Goal: Transaction & Acquisition: Download file/media

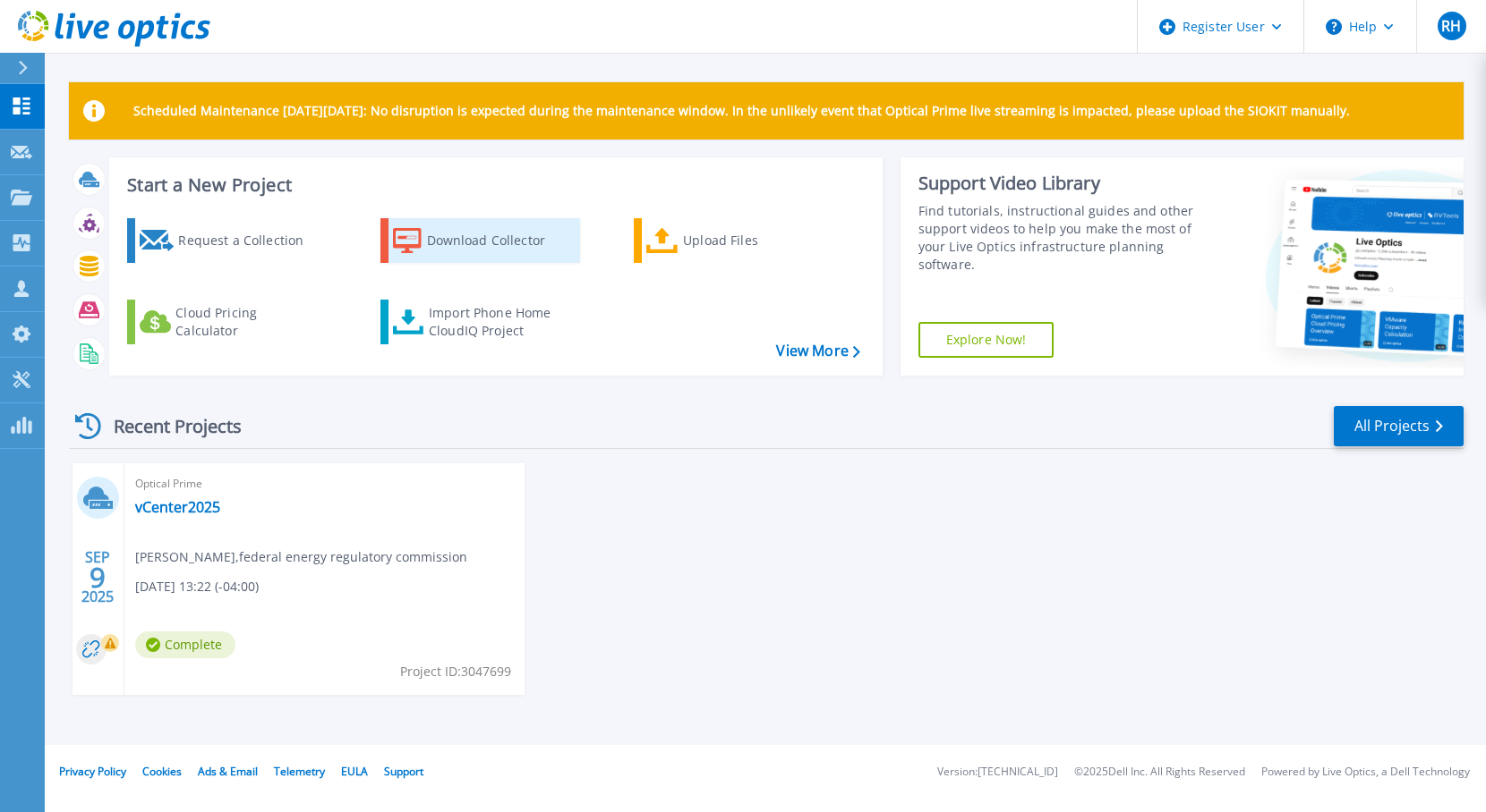
click at [440, 245] on div "Download Collector" at bounding box center [499, 241] width 144 height 36
click at [466, 246] on div "Download Collector" at bounding box center [499, 241] width 144 height 36
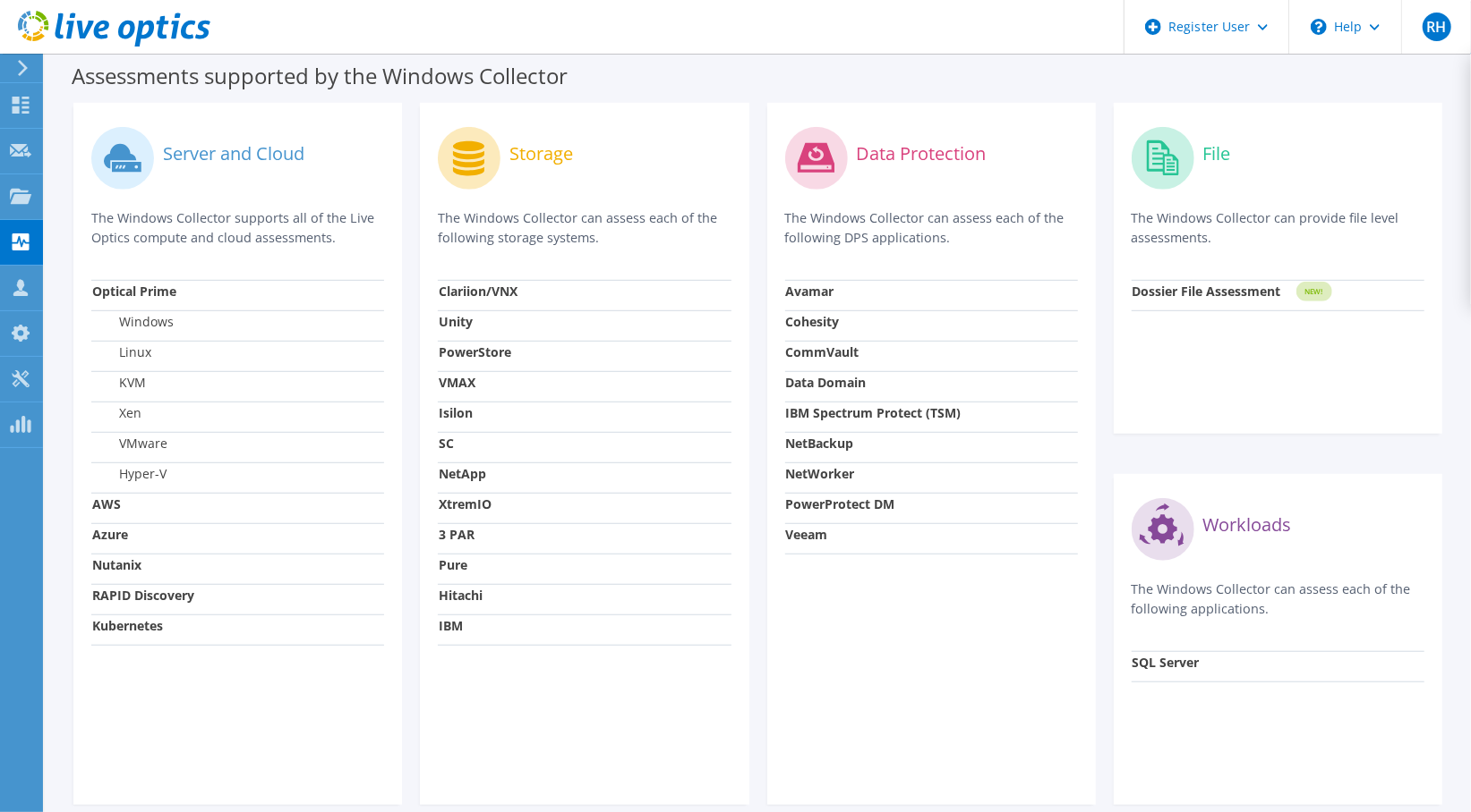
scroll to position [480, 0]
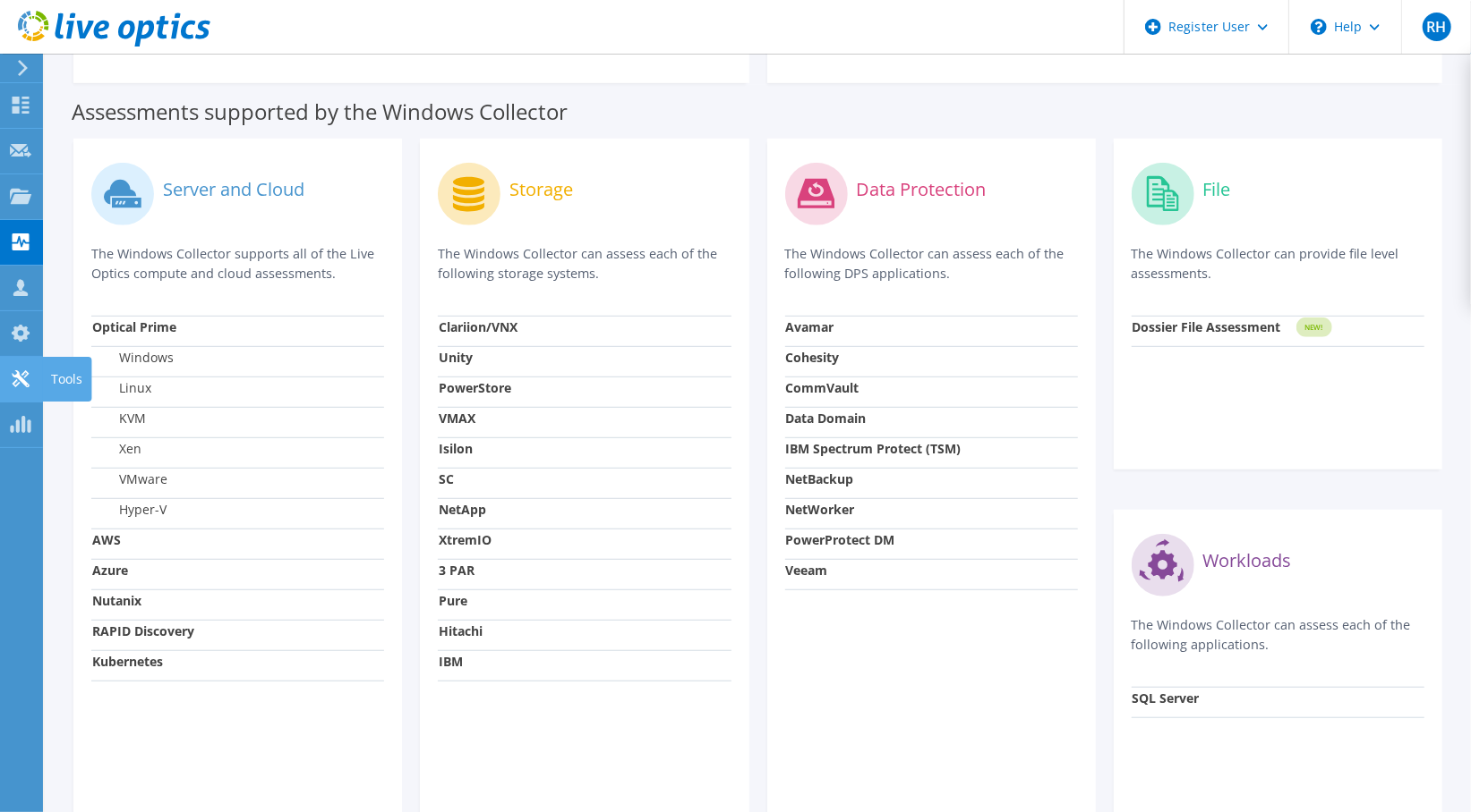
click at [26, 374] on use at bounding box center [20, 379] width 17 height 17
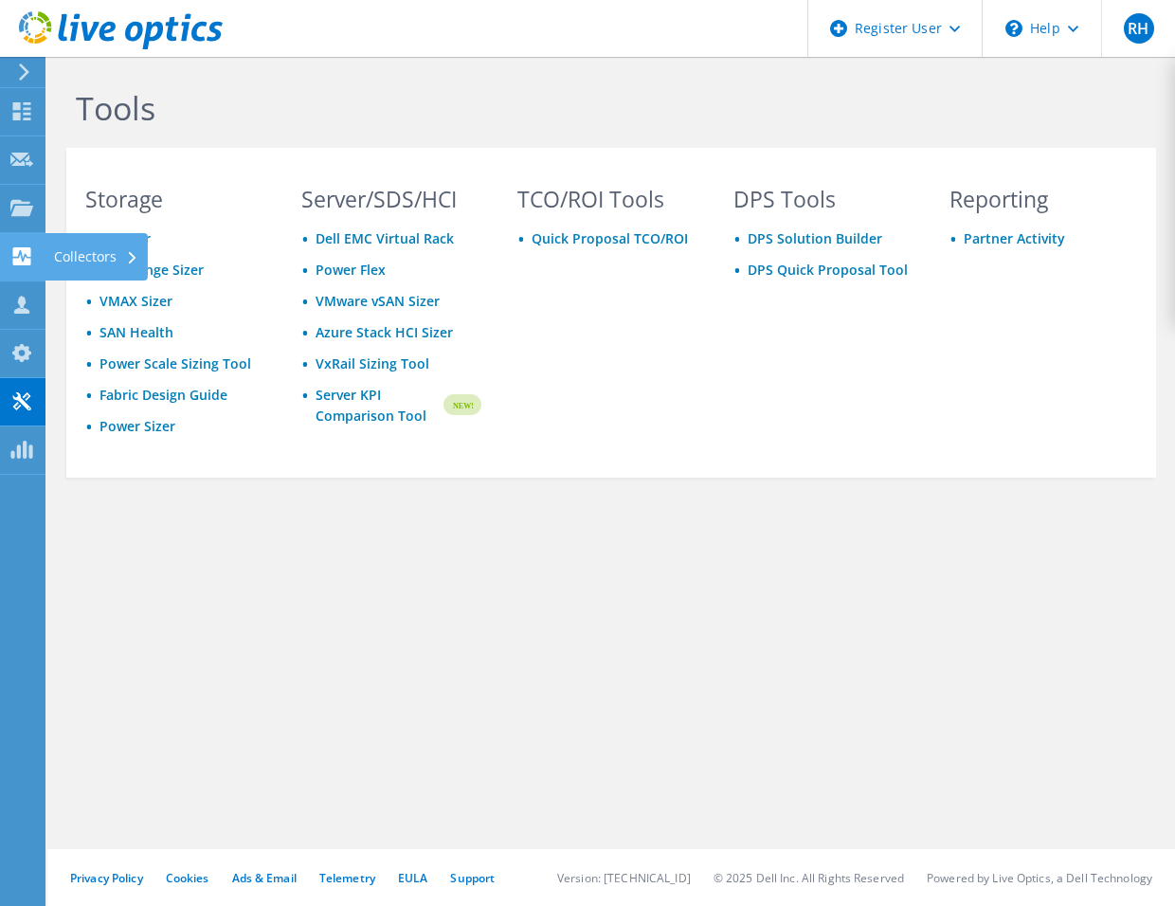
click at [24, 258] on icon at bounding box center [21, 256] width 23 height 18
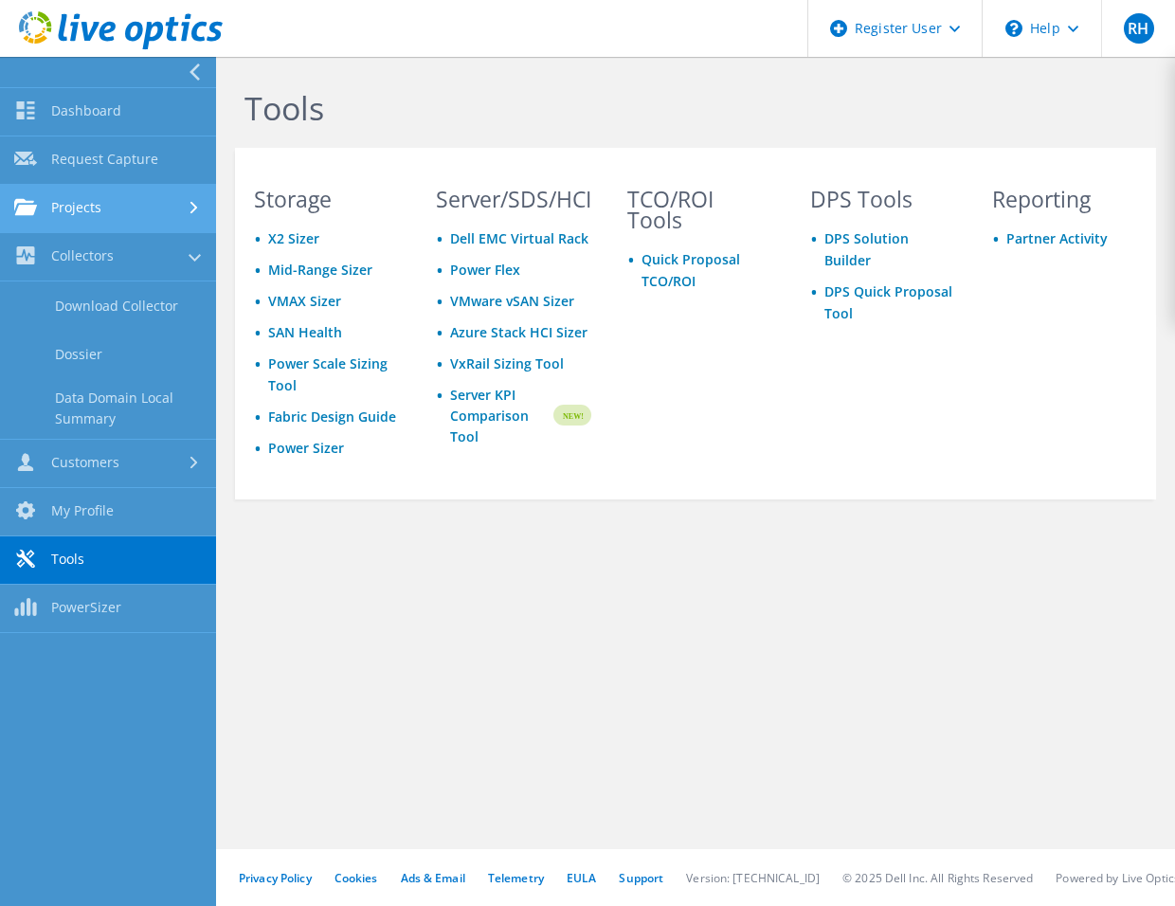
click at [108, 218] on link "Projects" at bounding box center [108, 209] width 216 height 48
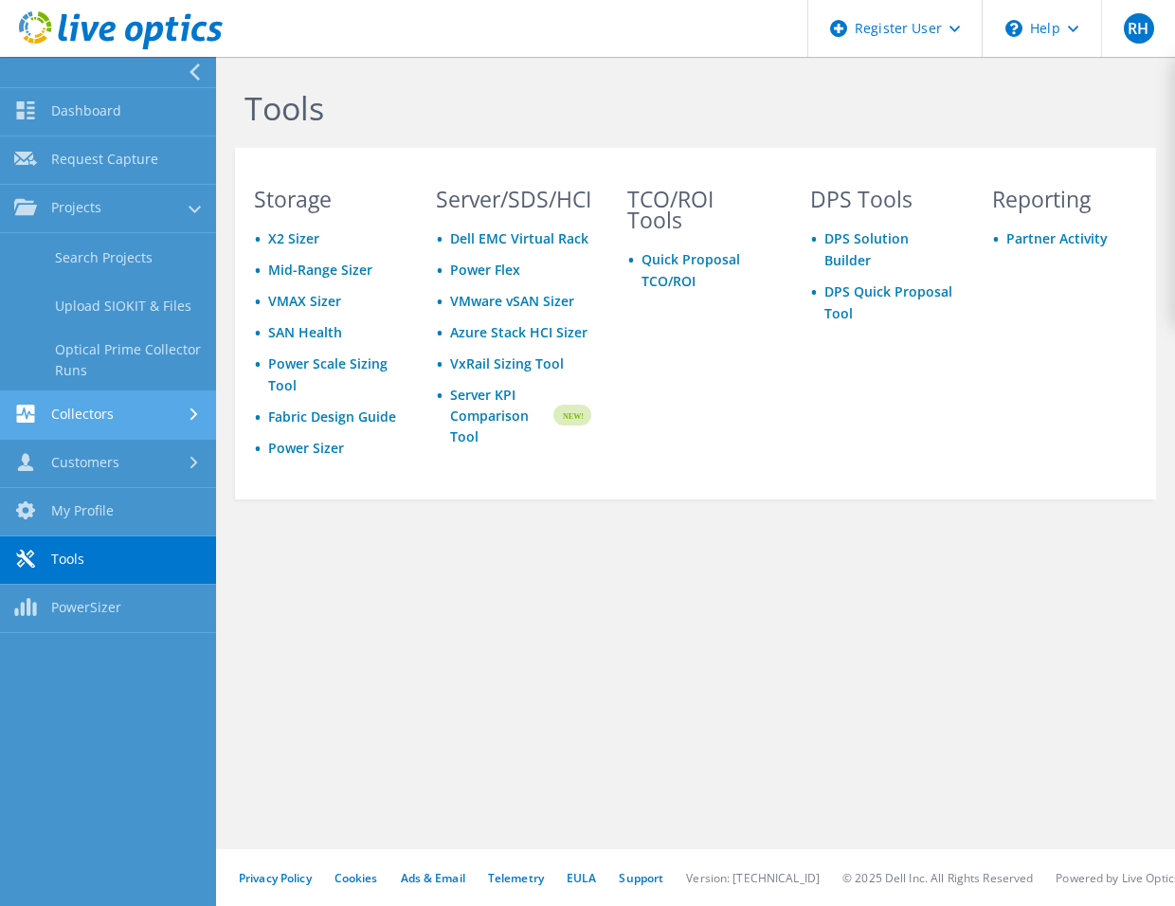
click at [129, 411] on link "Collectors" at bounding box center [108, 415] width 216 height 48
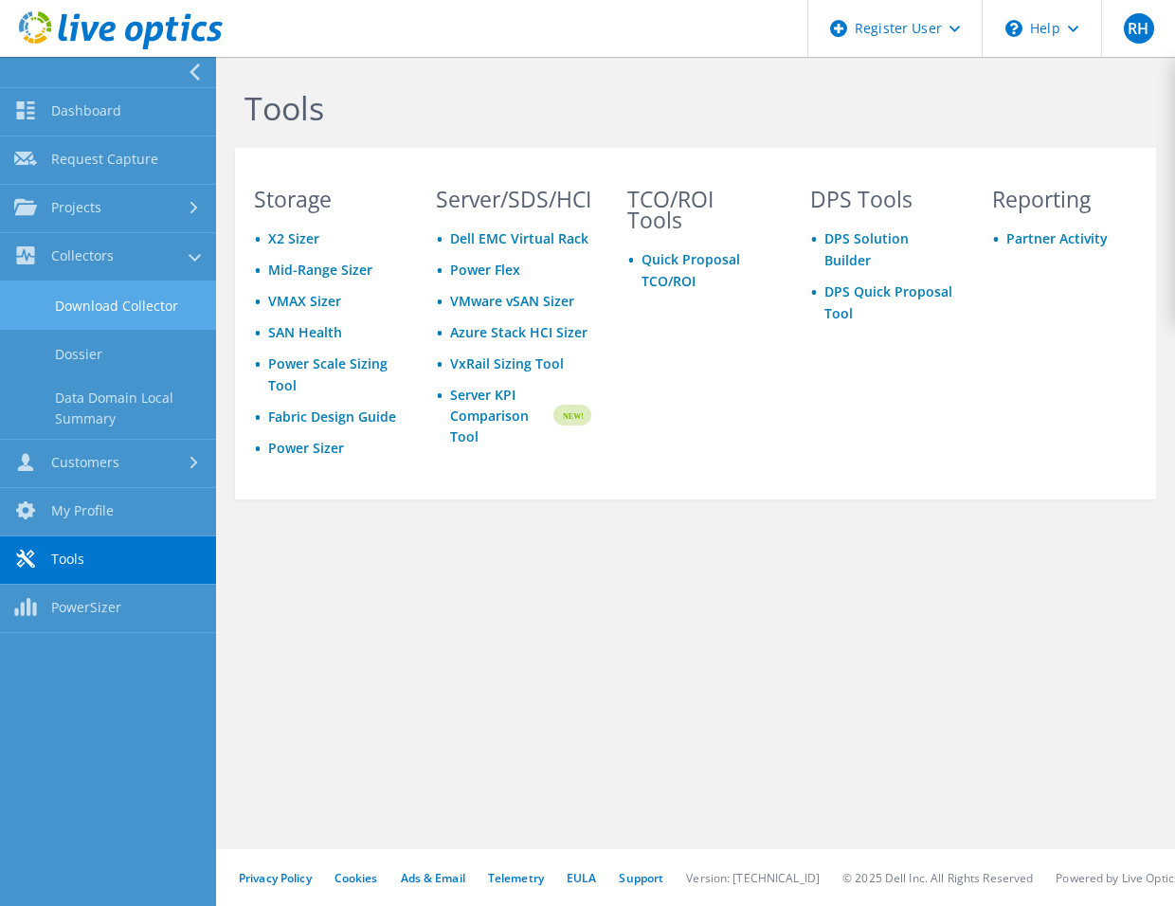
click at [136, 301] on link "Download Collector" at bounding box center [108, 305] width 216 height 48
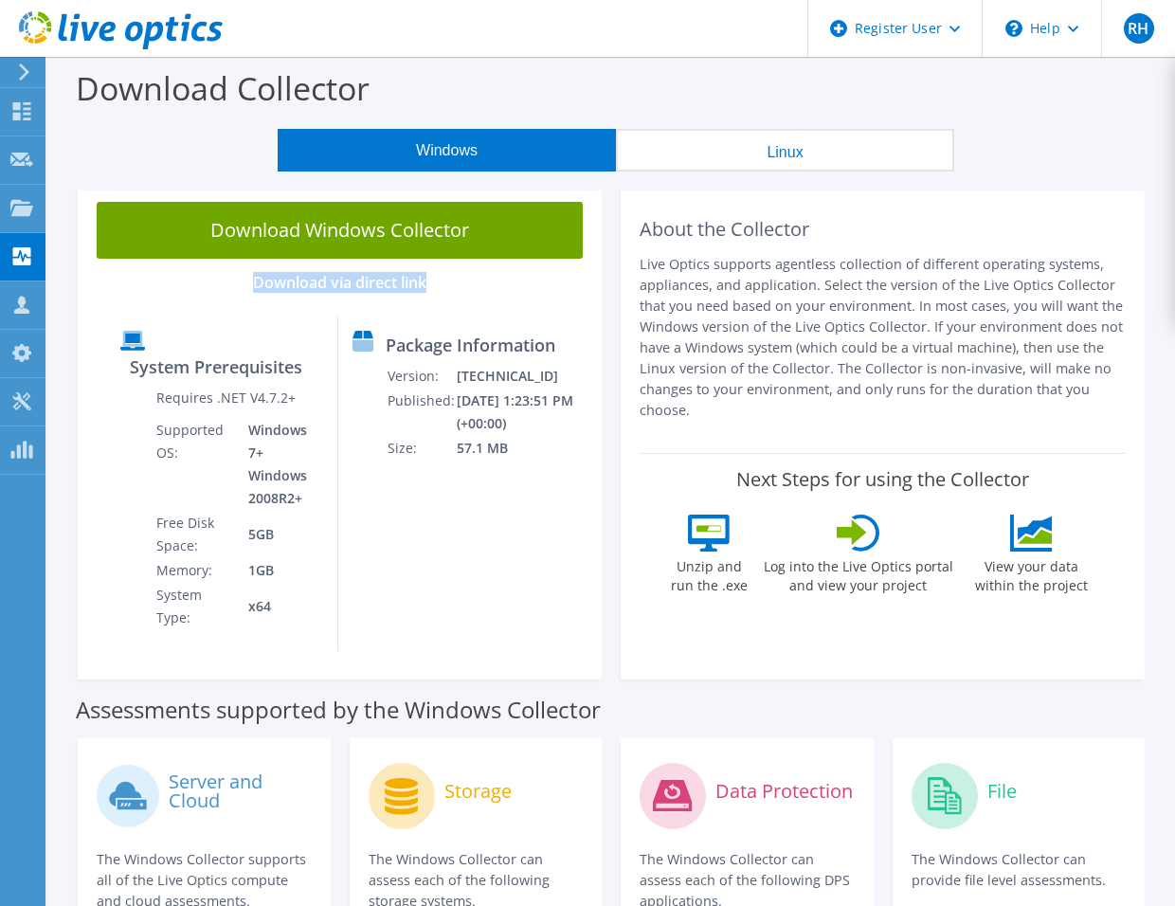
click at [136, 316] on div "Download Windows Collector Download via direct link System Prerequisites Requir…" at bounding box center [340, 431] width 524 height 497
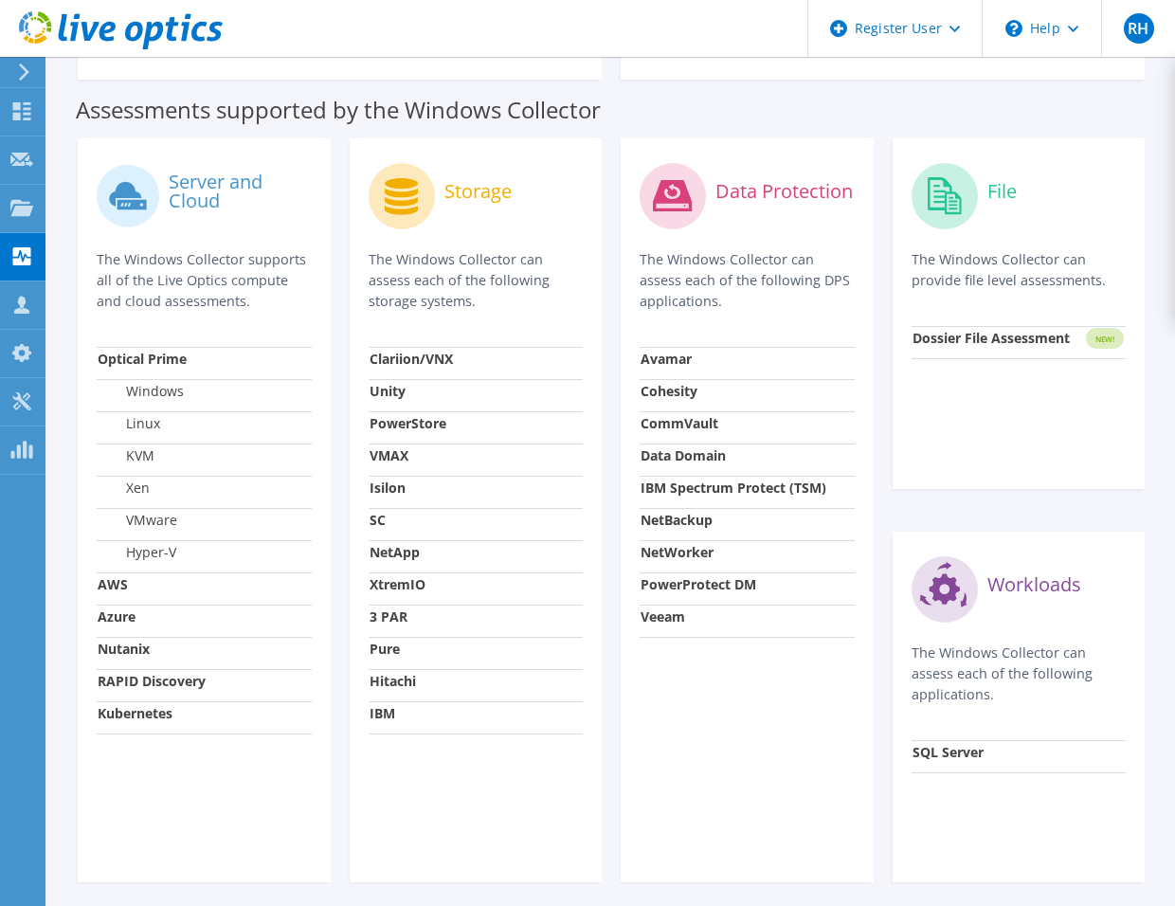
scroll to position [630, 0]
